Goal: Entertainment & Leisure: Browse casually

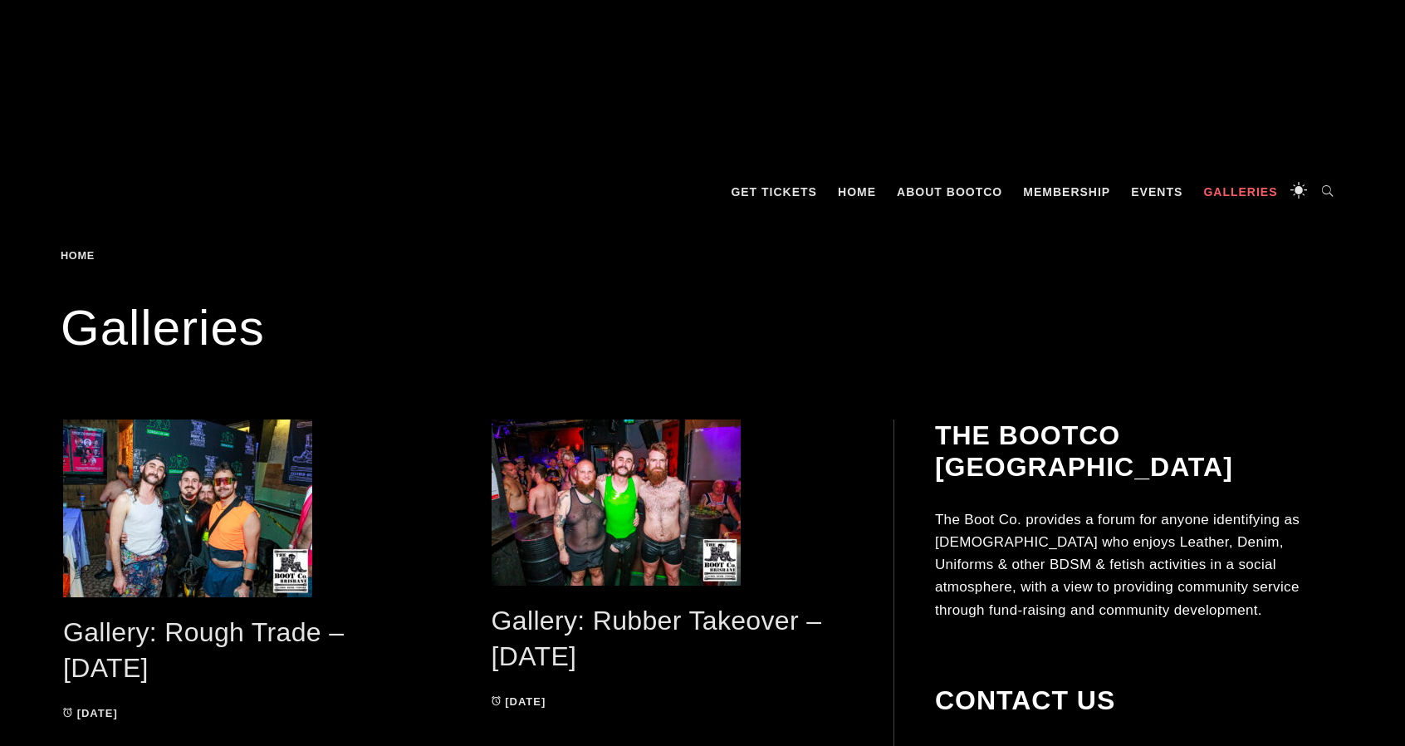
scroll to position [249, 0]
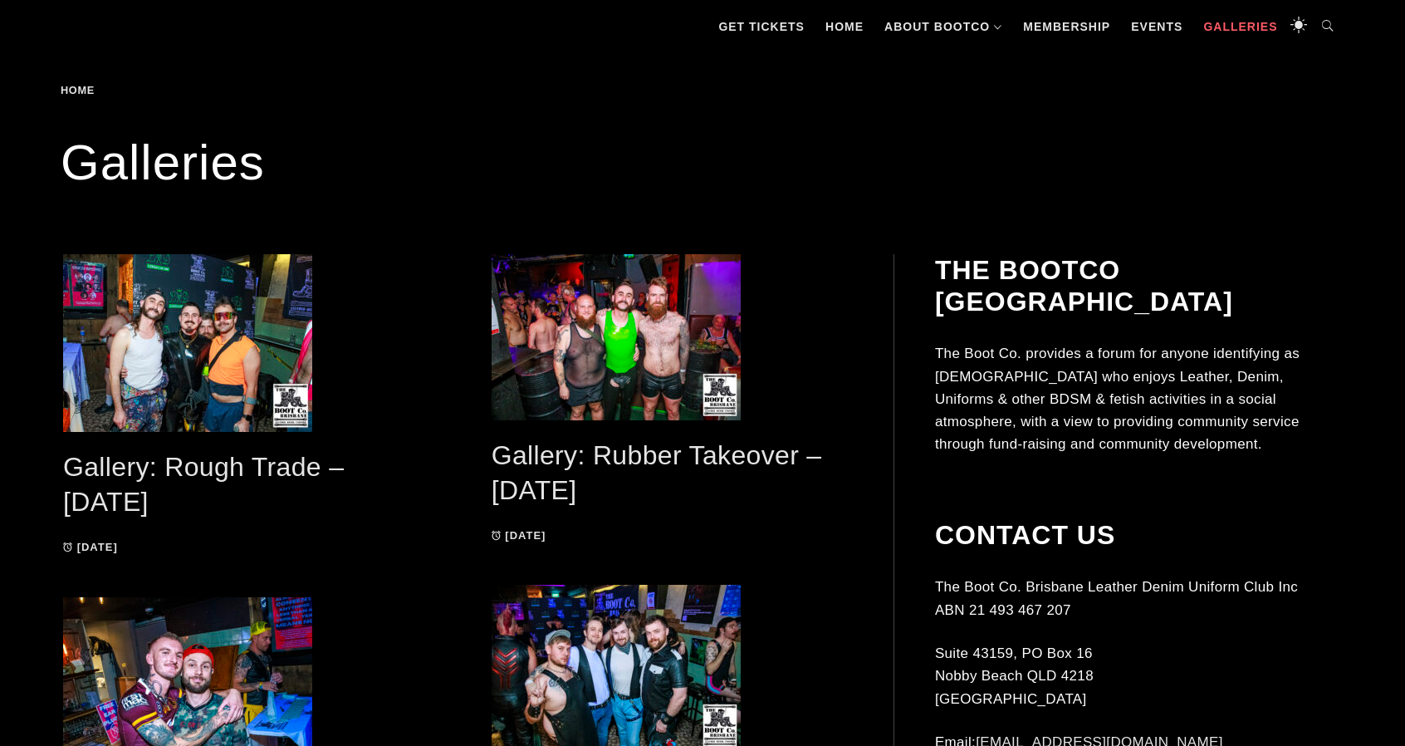
scroll to position [415, 0]
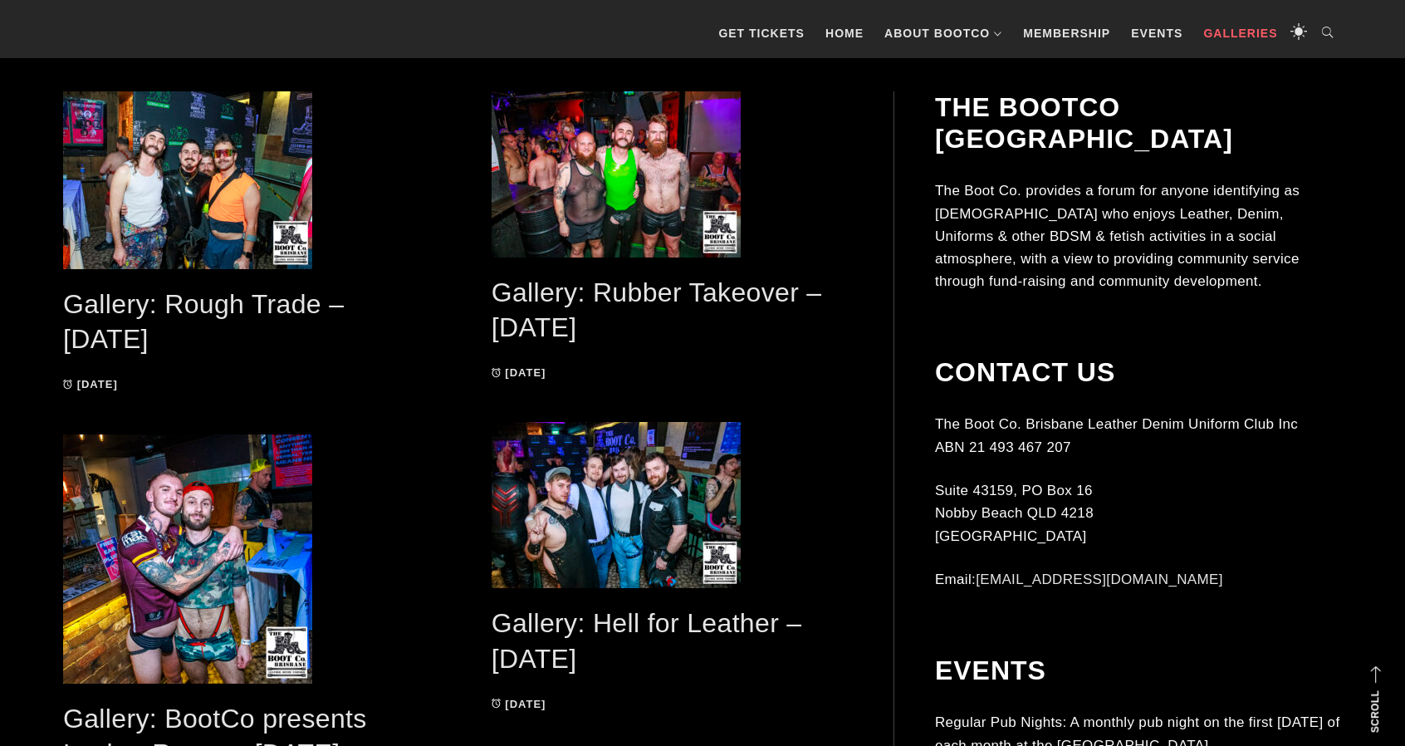
click at [576, 311] on h2 "Gallery: Rubber Takeover – [DATE]" at bounding box center [673, 310] width 362 height 71
click at [570, 300] on link "Gallery: Rubber Takeover – [DATE]" at bounding box center [657, 310] width 330 height 66
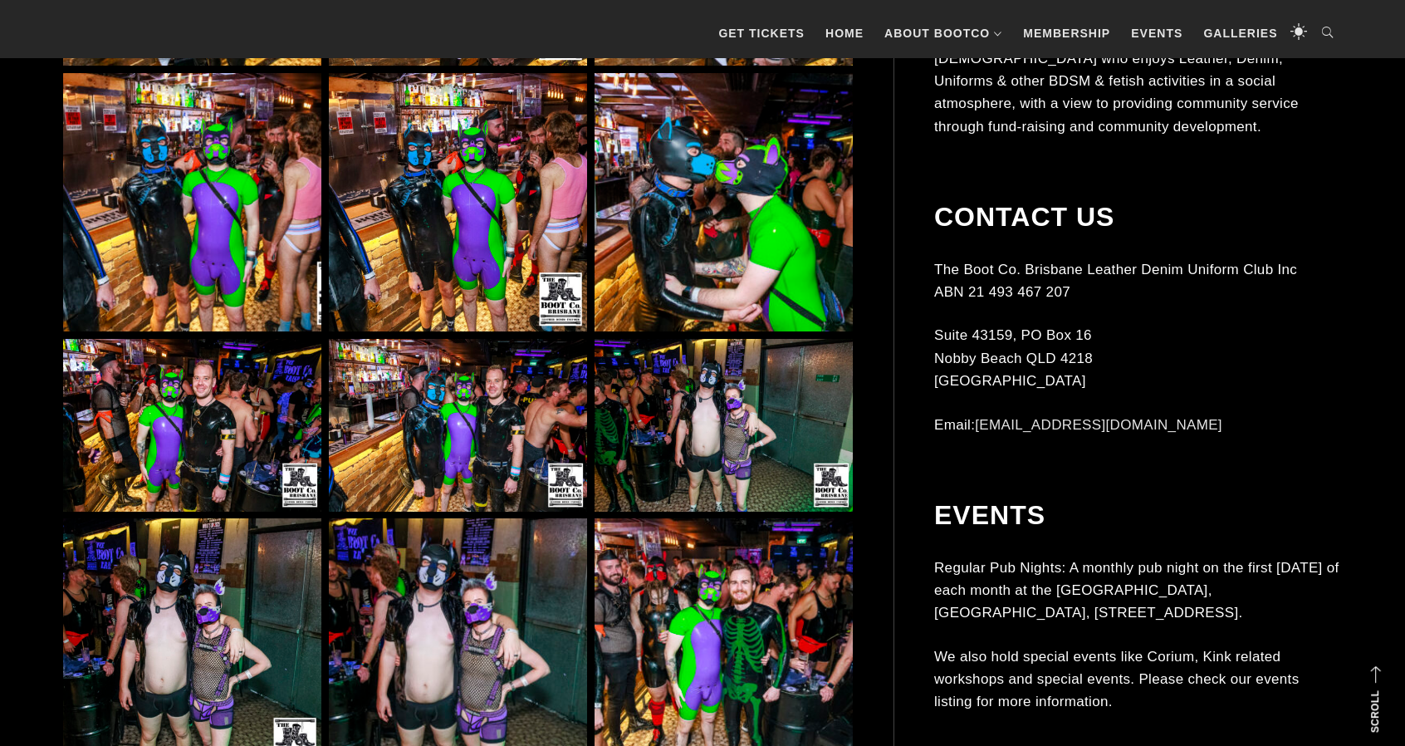
scroll to position [4068, 0]
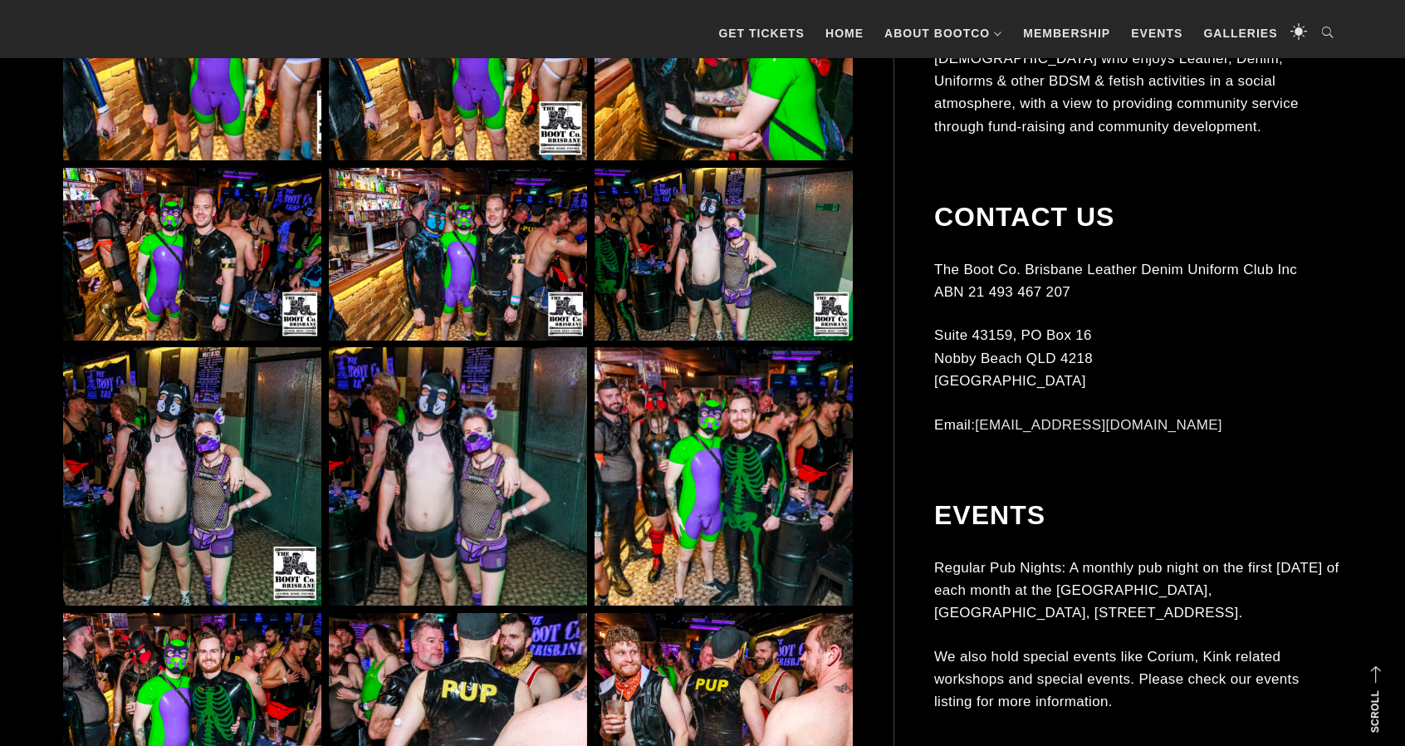
click at [574, 227] on img at bounding box center [458, 254] width 258 height 173
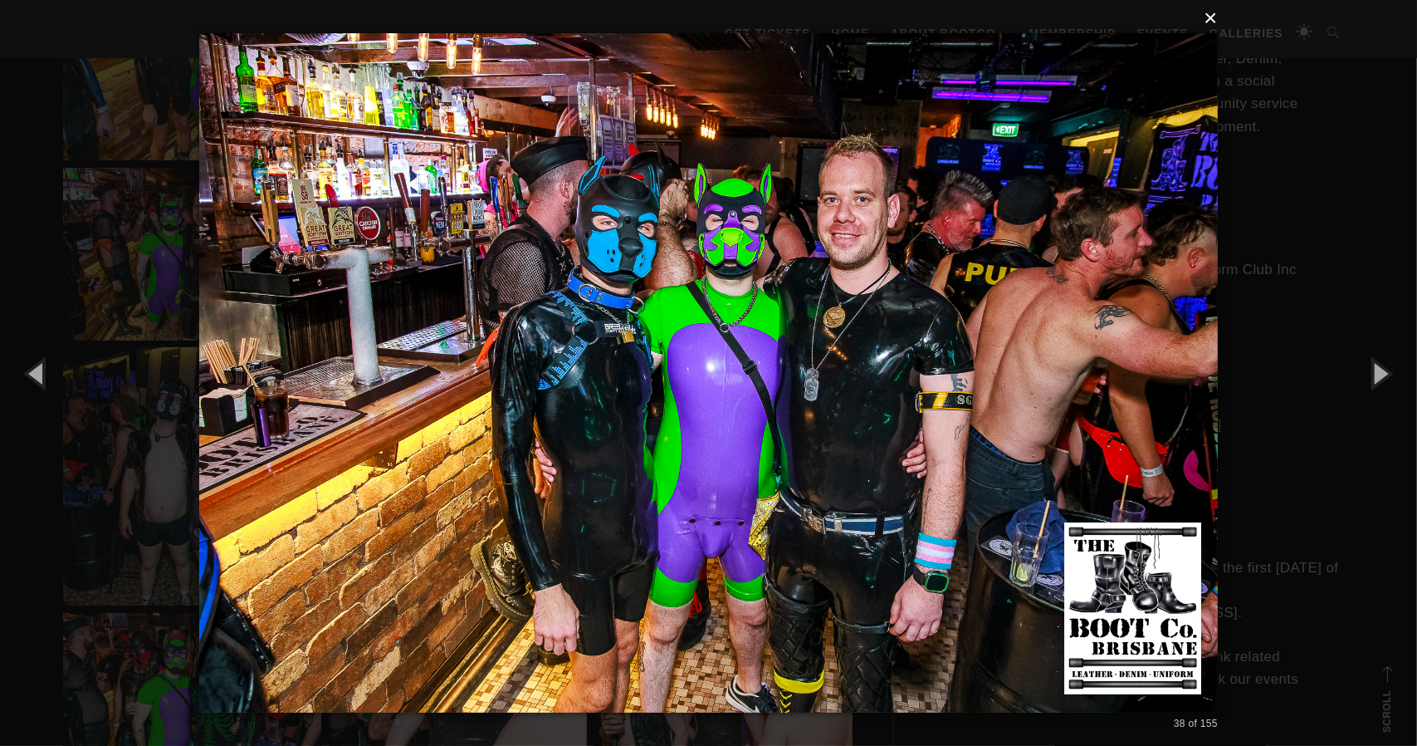
click at [1212, 18] on button "×" at bounding box center [713, 18] width 1019 height 37
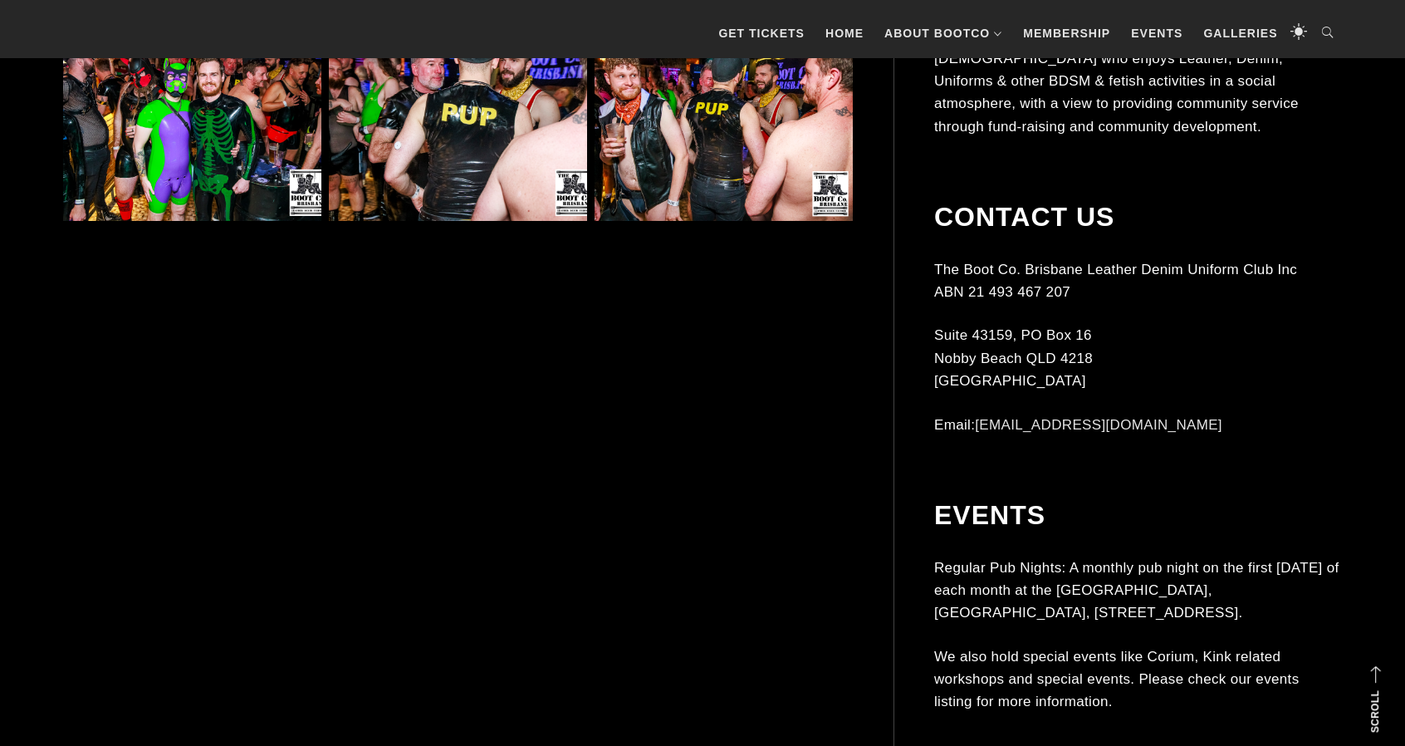
scroll to position [4649, 0]
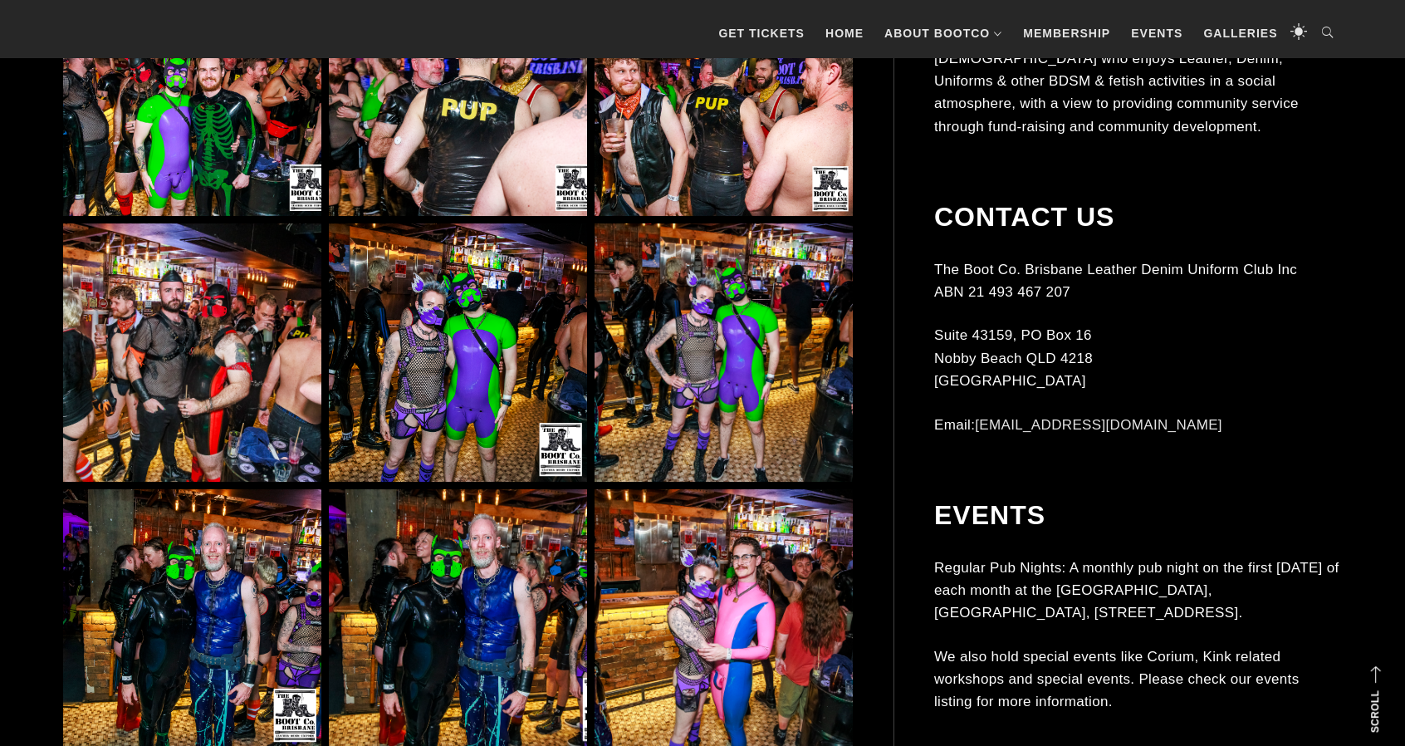
click at [422, 353] on img at bounding box center [458, 352] width 258 height 258
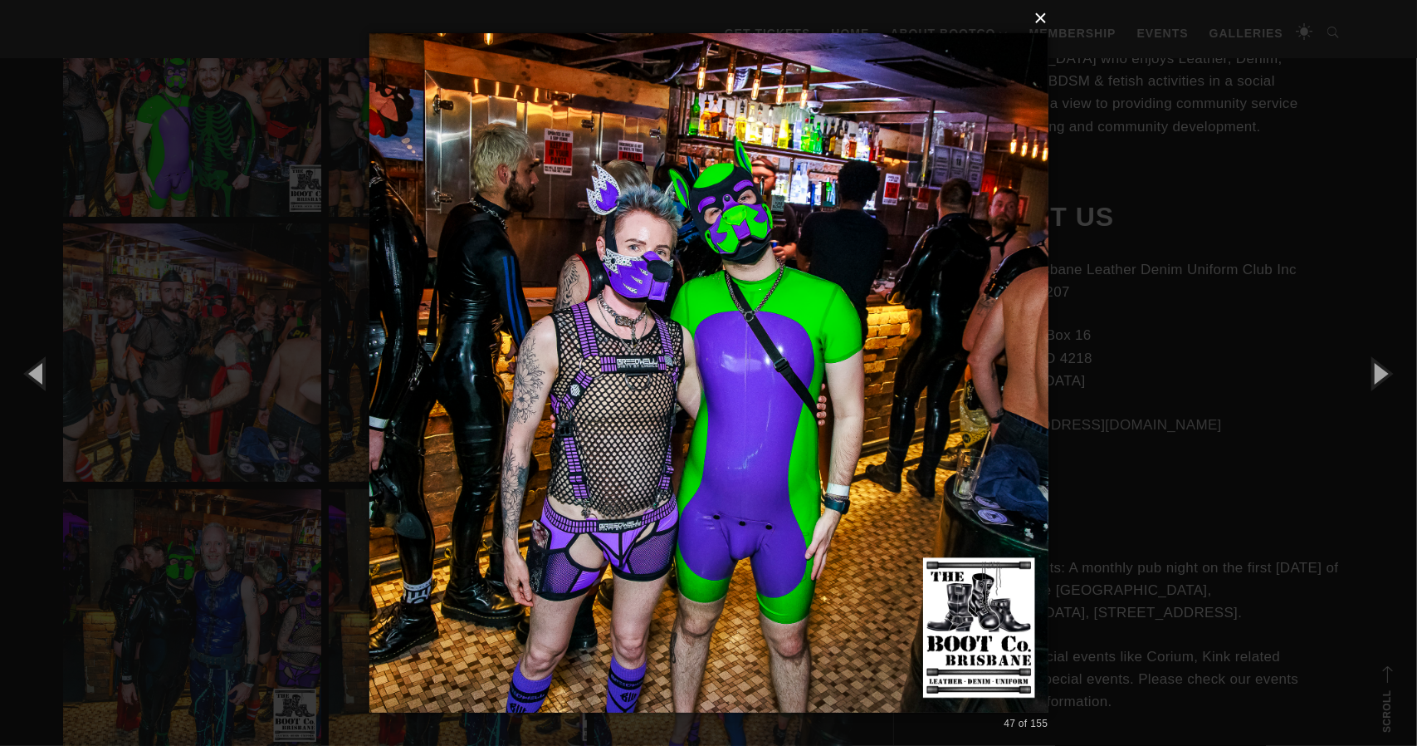
click at [1053, 17] on button "×" at bounding box center [713, 18] width 679 height 37
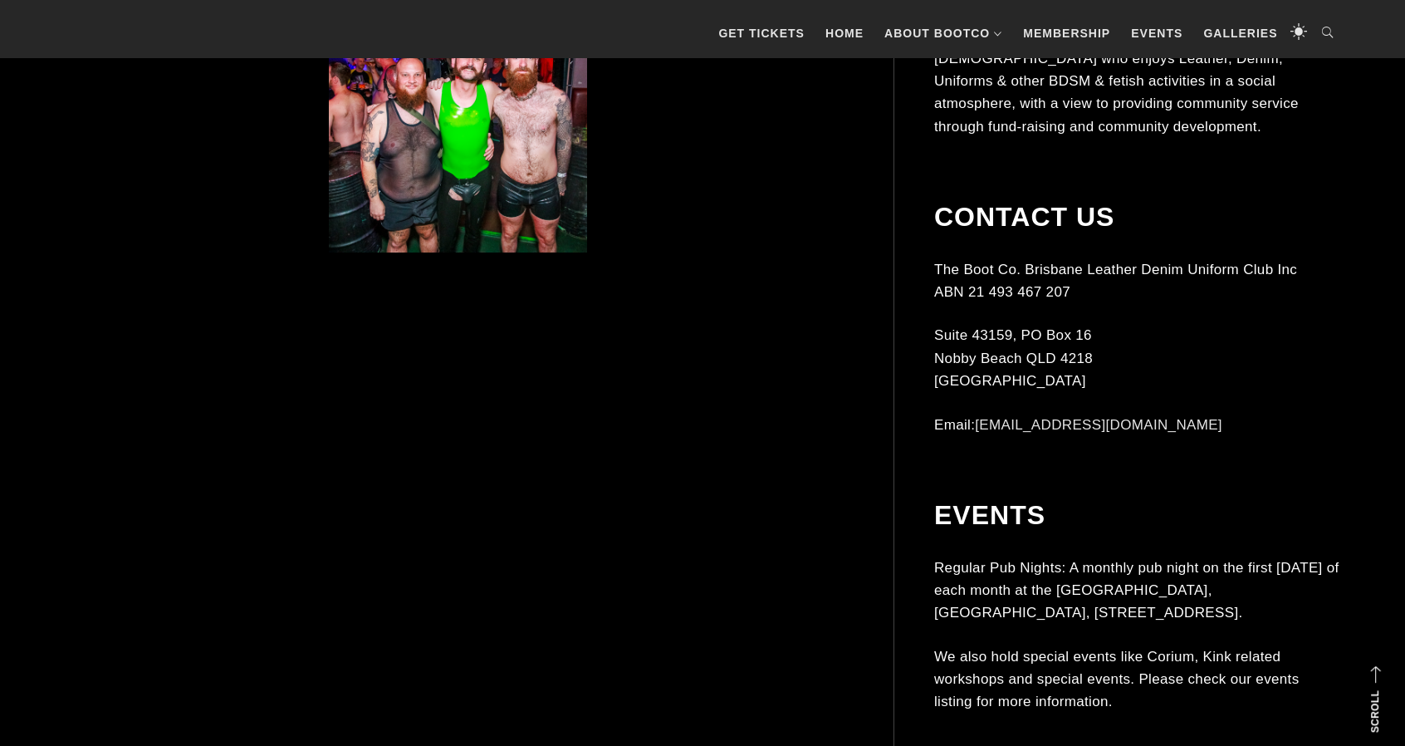
scroll to position [9299, 0]
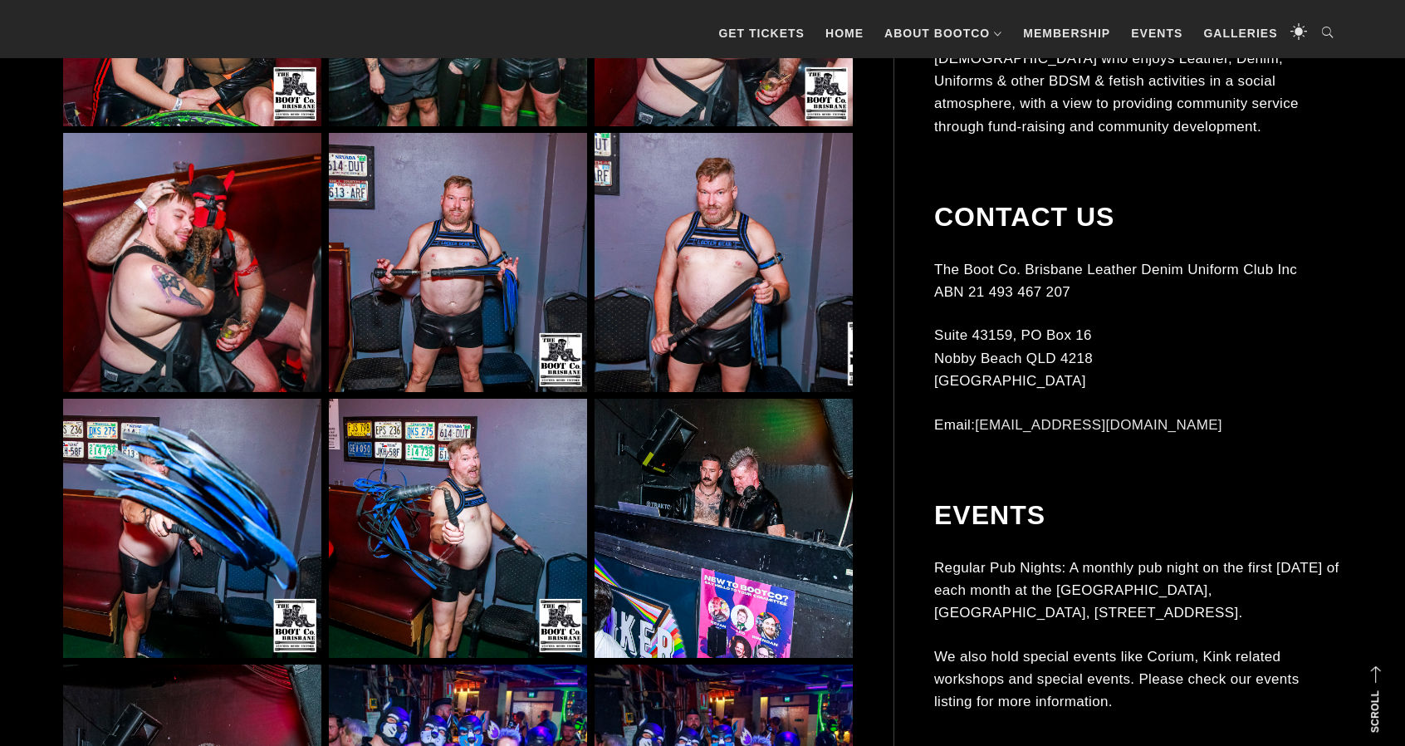
click at [689, 230] on img at bounding box center [723, 262] width 258 height 258
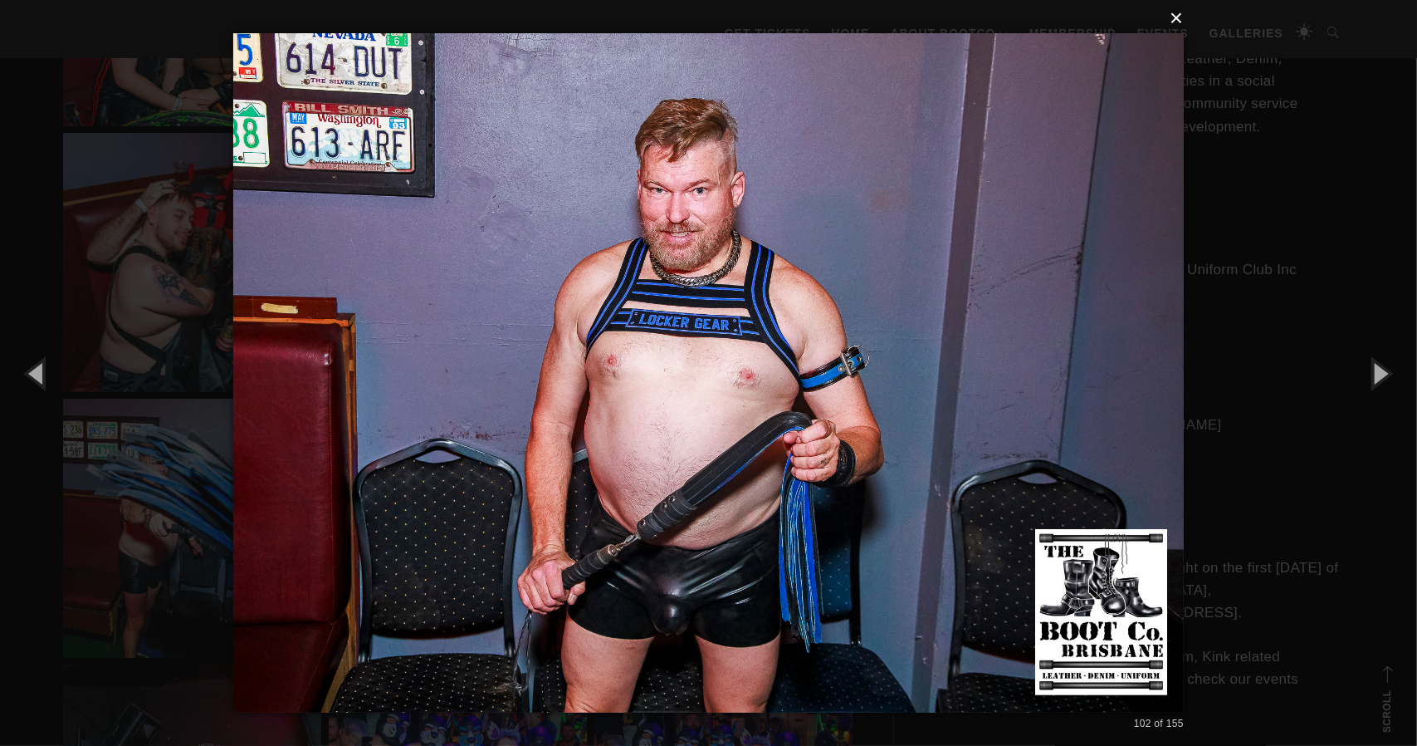
click at [1179, 18] on button "×" at bounding box center [713, 18] width 951 height 37
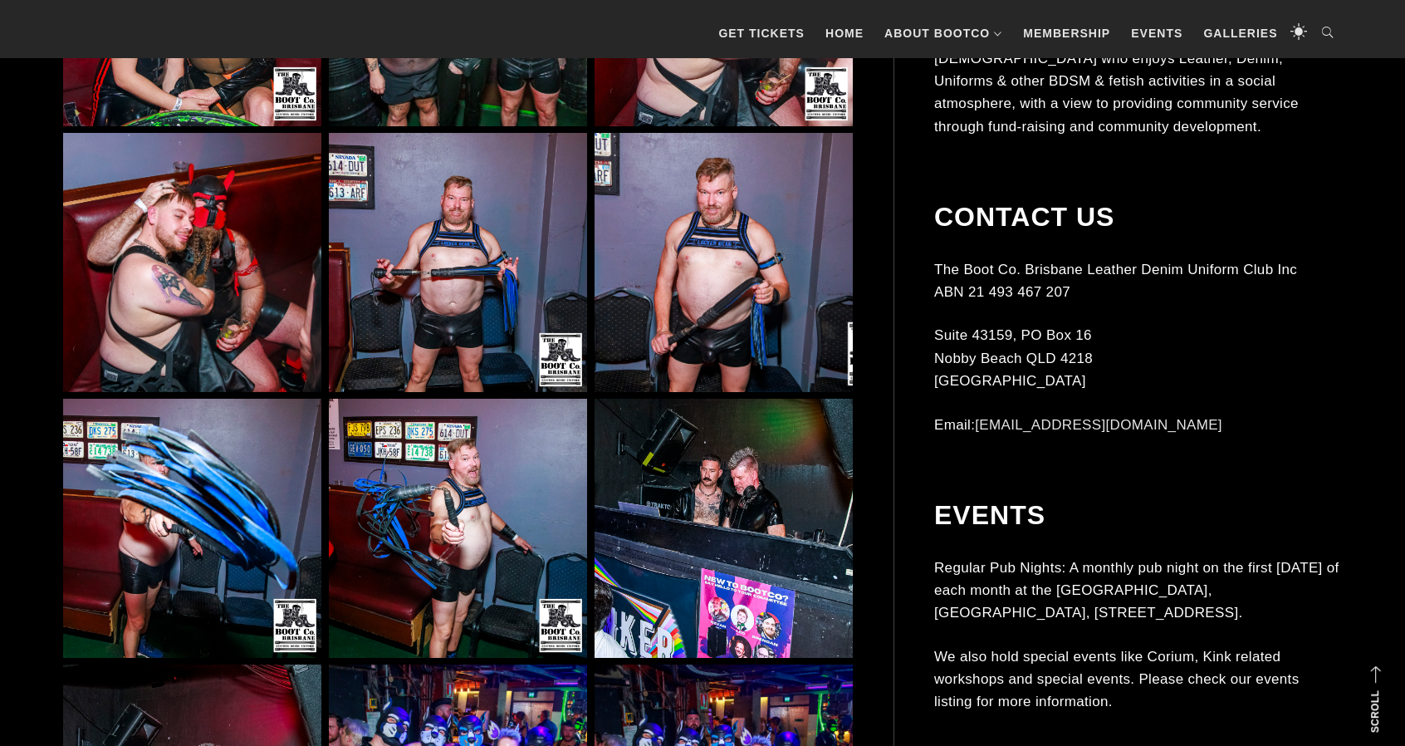
click at [424, 514] on img at bounding box center [458, 528] width 258 height 258
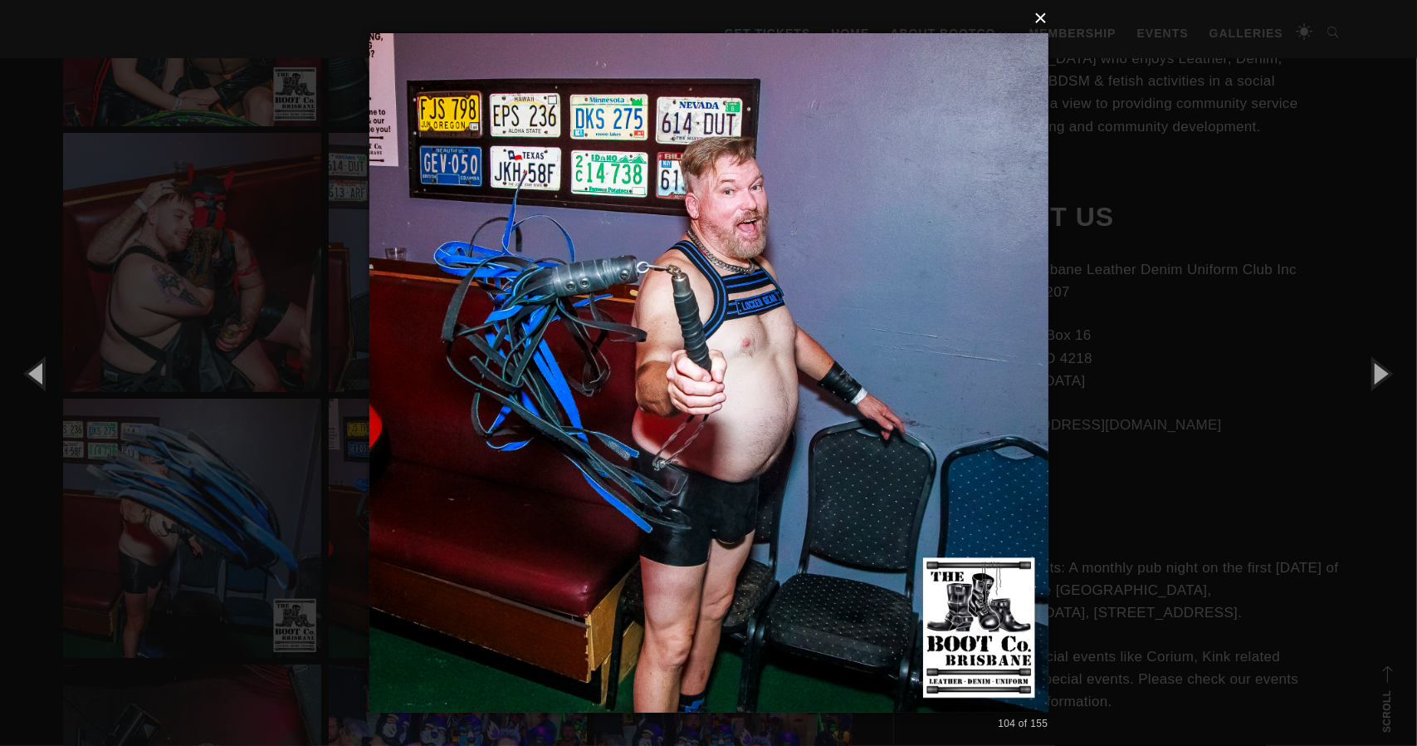
click at [1047, 18] on button "×" at bounding box center [713, 18] width 679 height 37
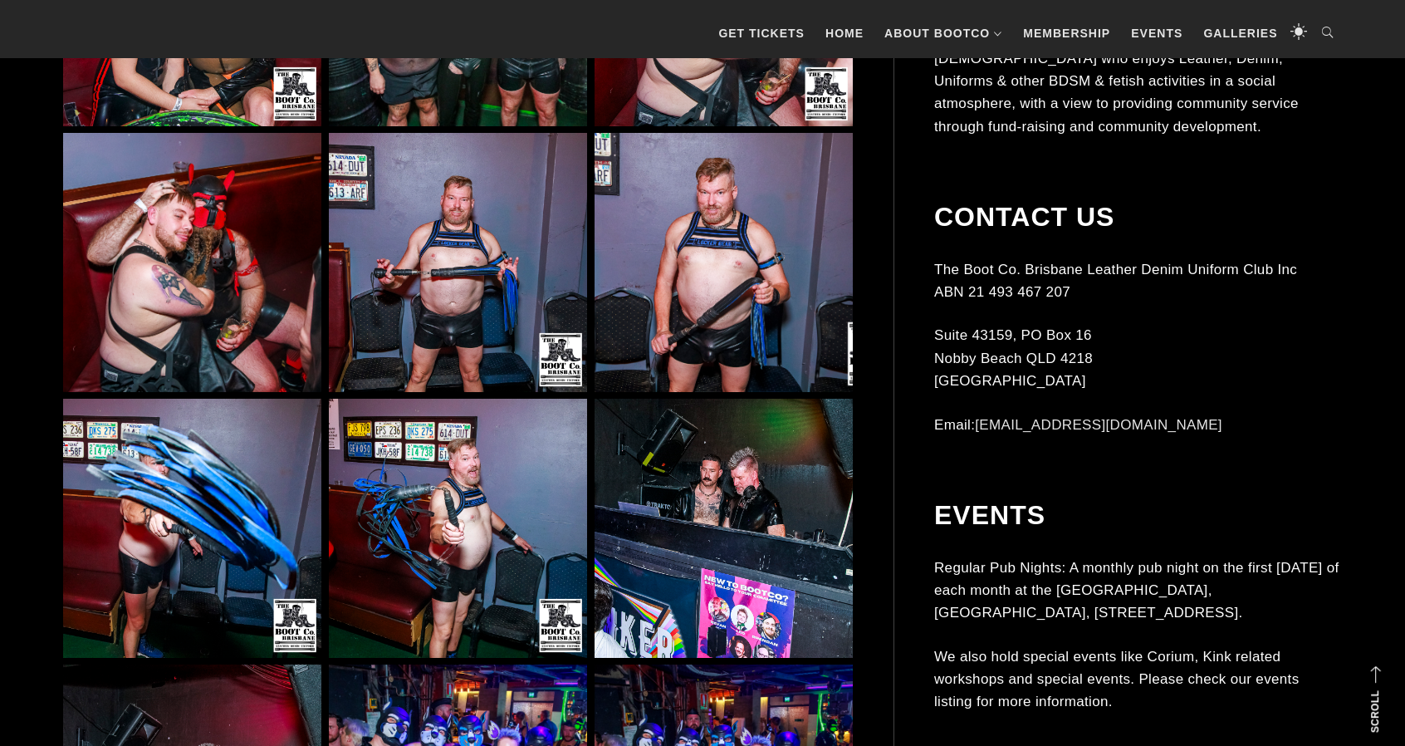
click at [472, 251] on img at bounding box center [458, 262] width 258 height 258
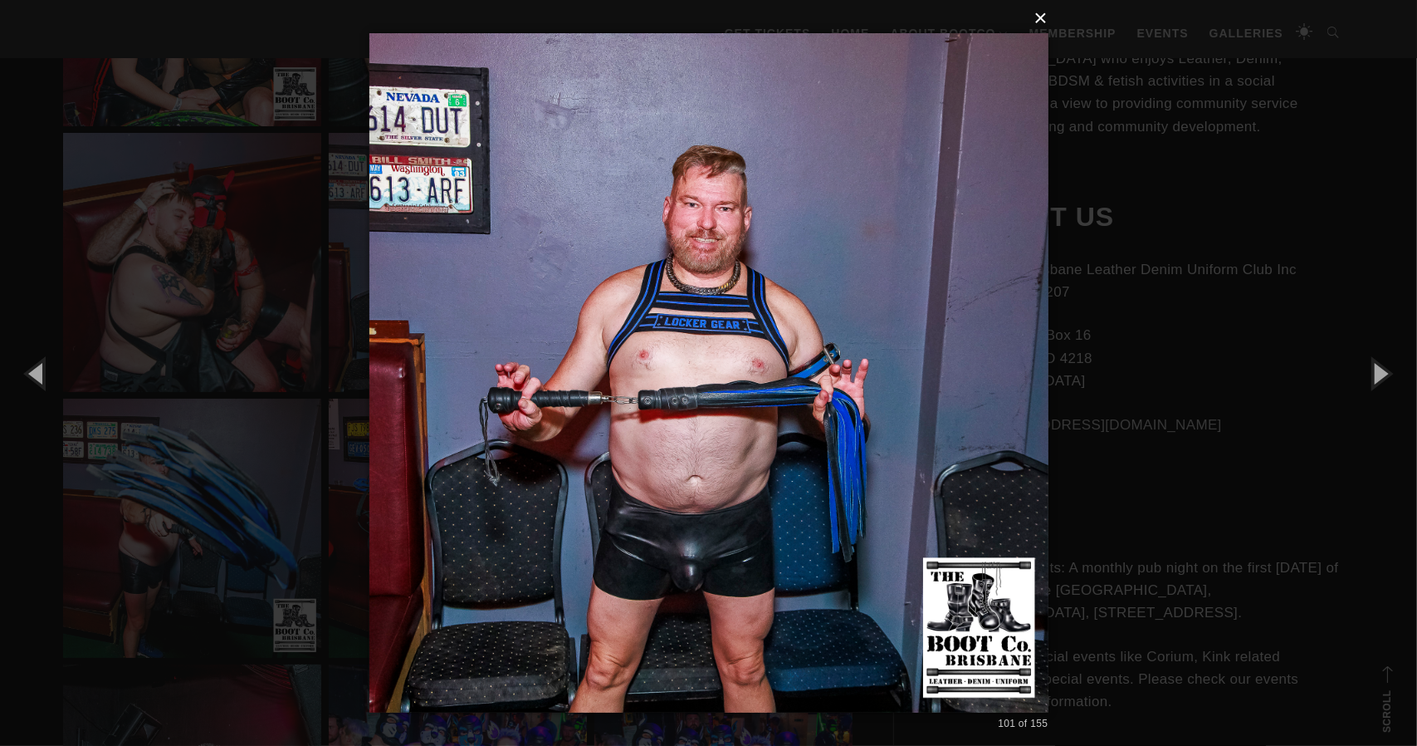
click at [1048, 21] on button "×" at bounding box center [713, 18] width 679 height 37
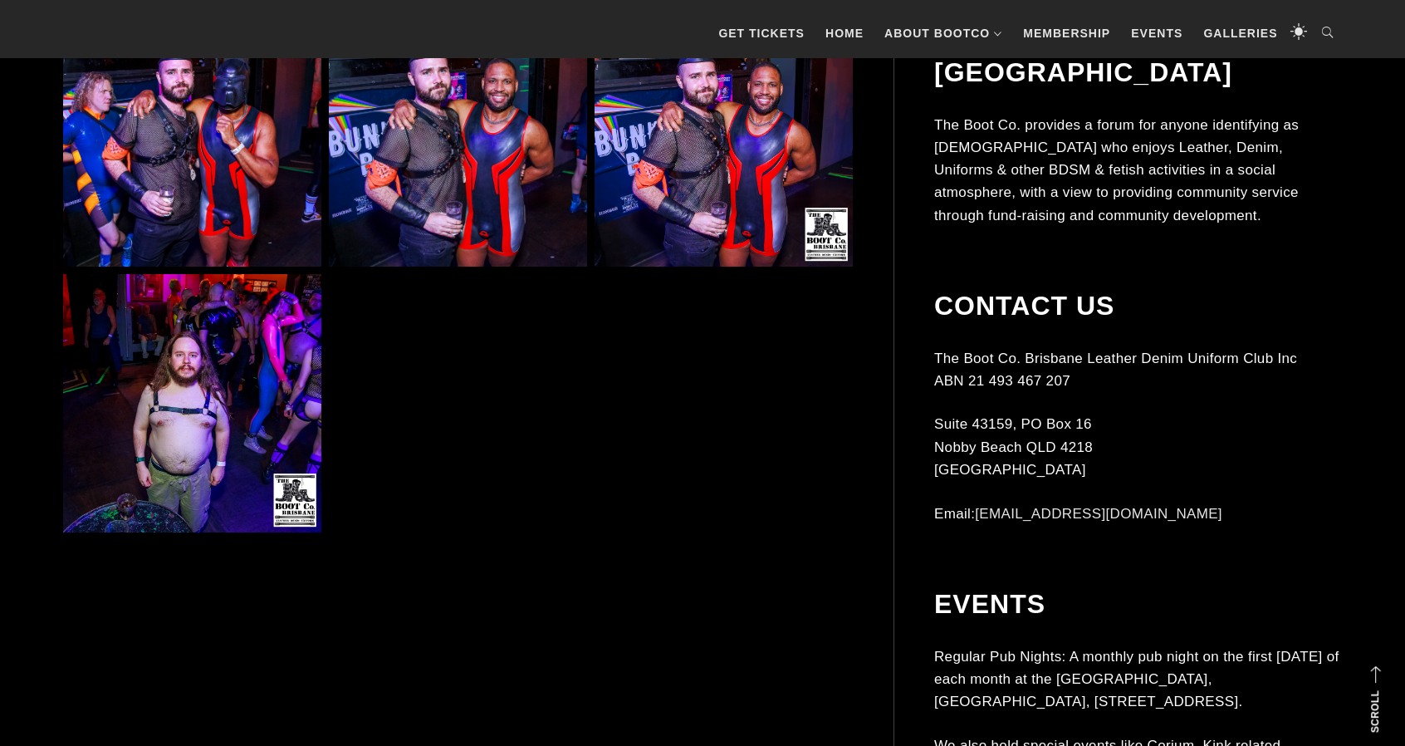
scroll to position [10212, 0]
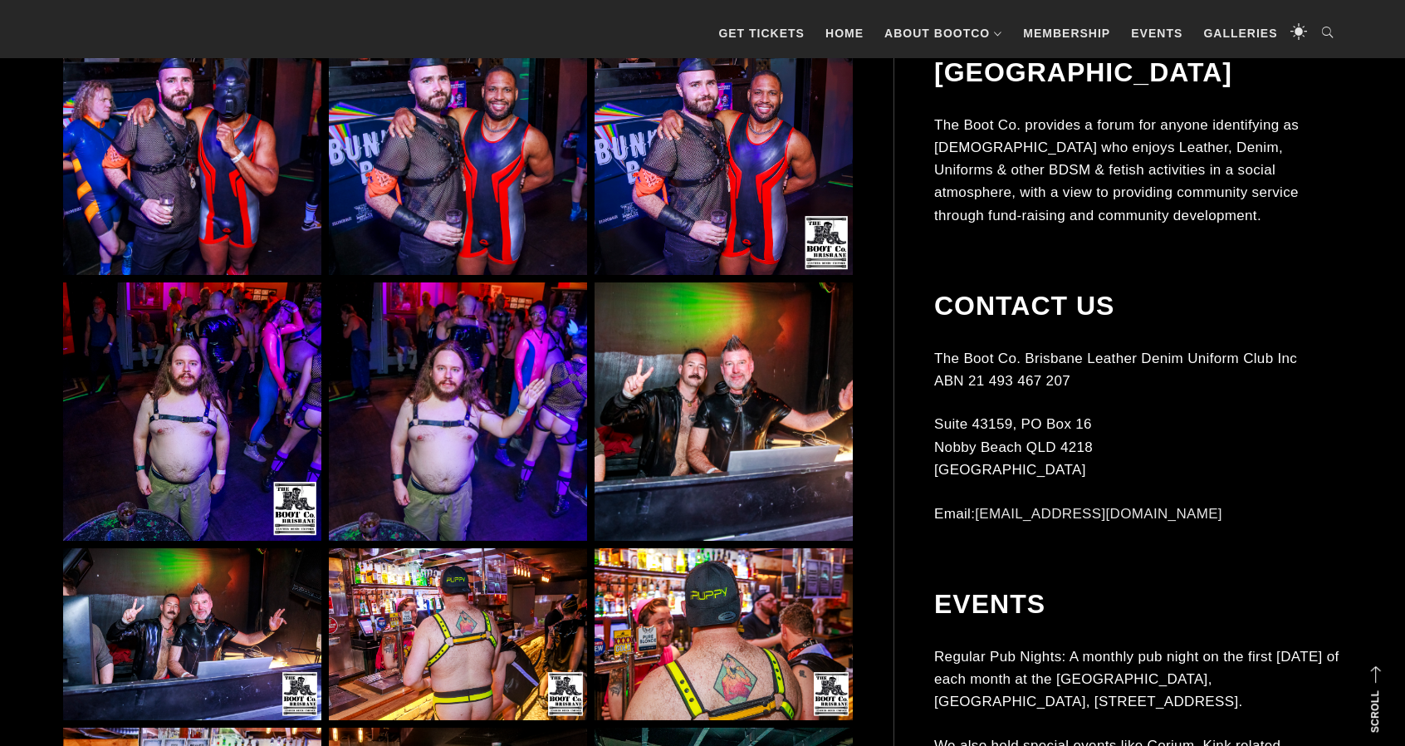
click at [268, 237] on img at bounding box center [192, 146] width 258 height 258
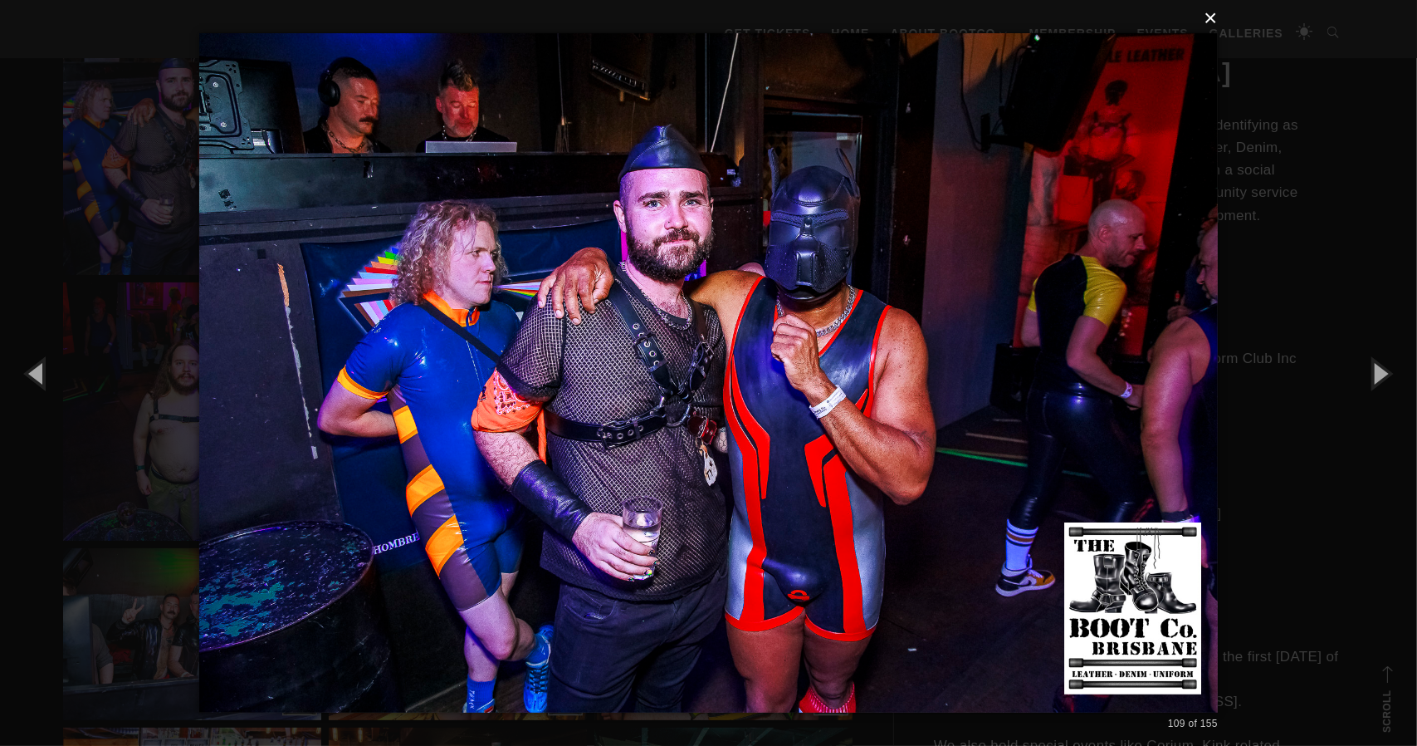
click at [1220, 20] on button "×" at bounding box center [713, 18] width 1019 height 37
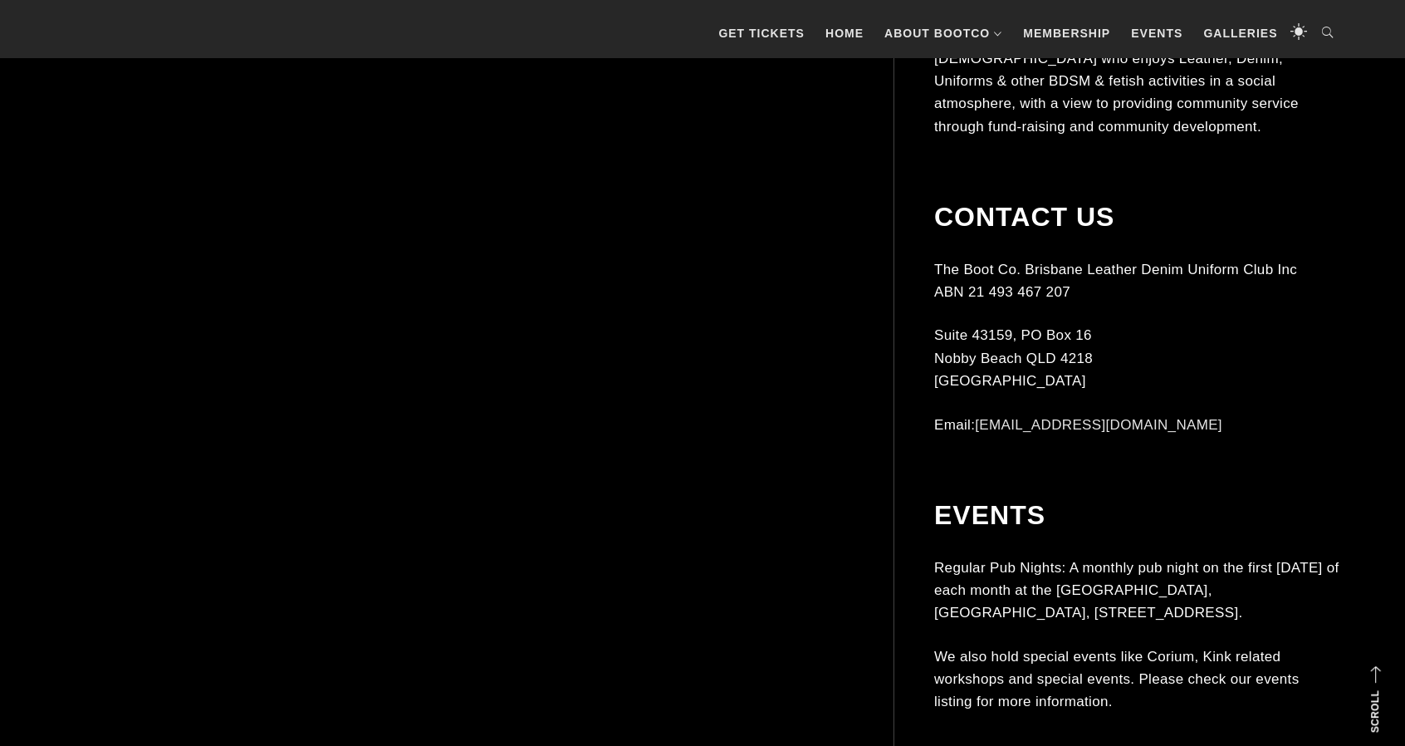
scroll to position [12537, 0]
